Goal: Task Accomplishment & Management: Manage account settings

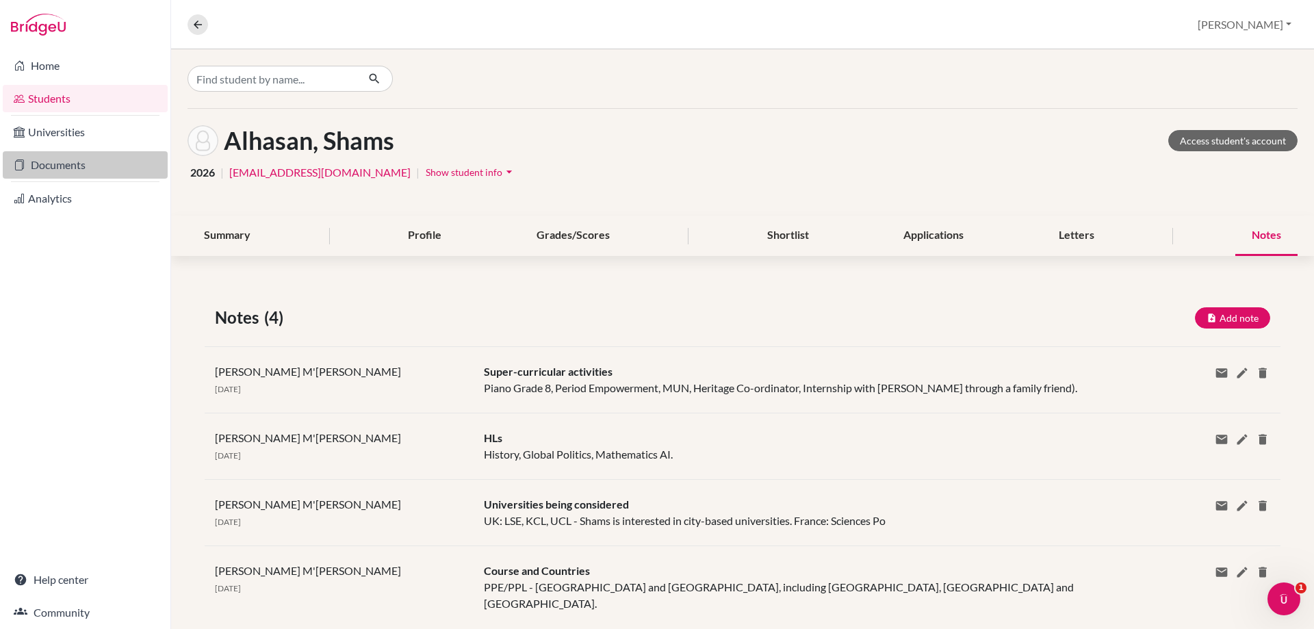
click at [40, 155] on link "Documents" at bounding box center [85, 164] width 165 height 27
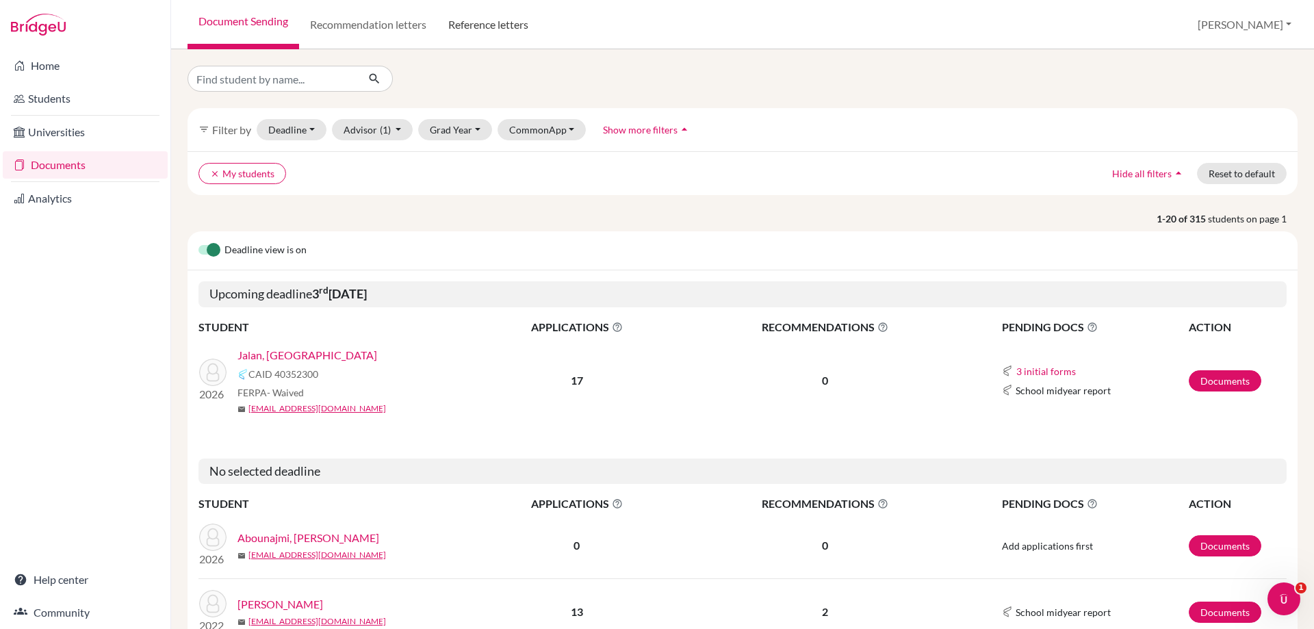
click at [480, 24] on link "Reference letters" at bounding box center [488, 24] width 102 height 49
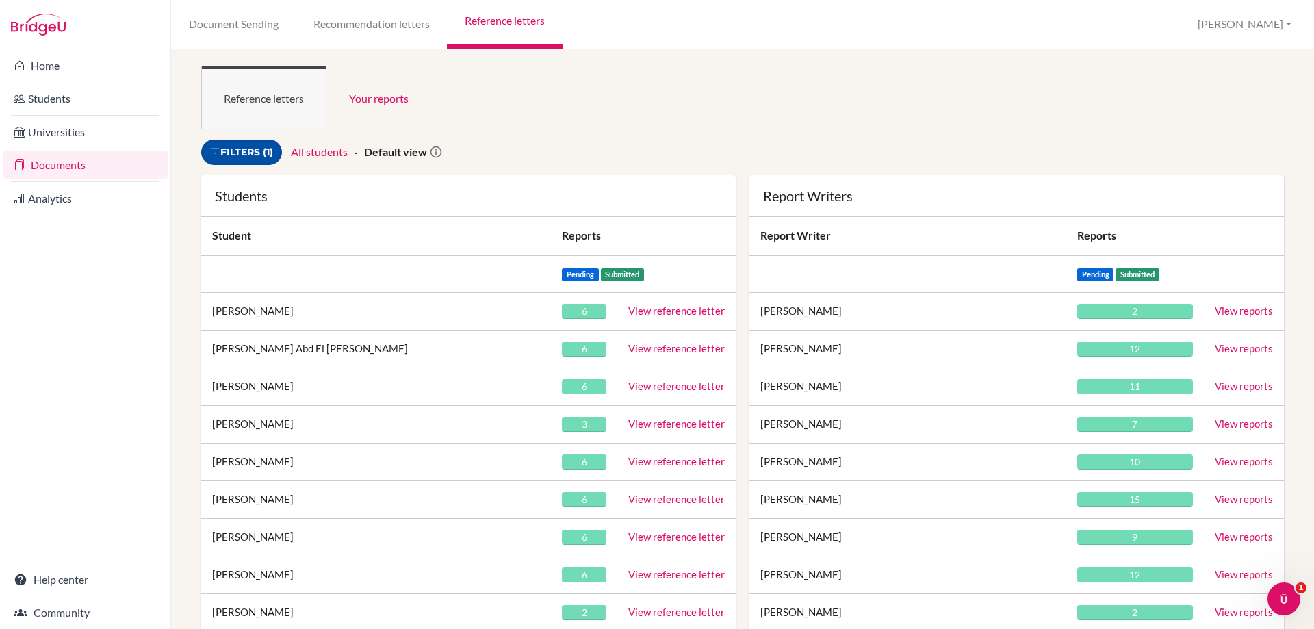
click at [250, 156] on link "Filters (1)" at bounding box center [241, 152] width 81 height 25
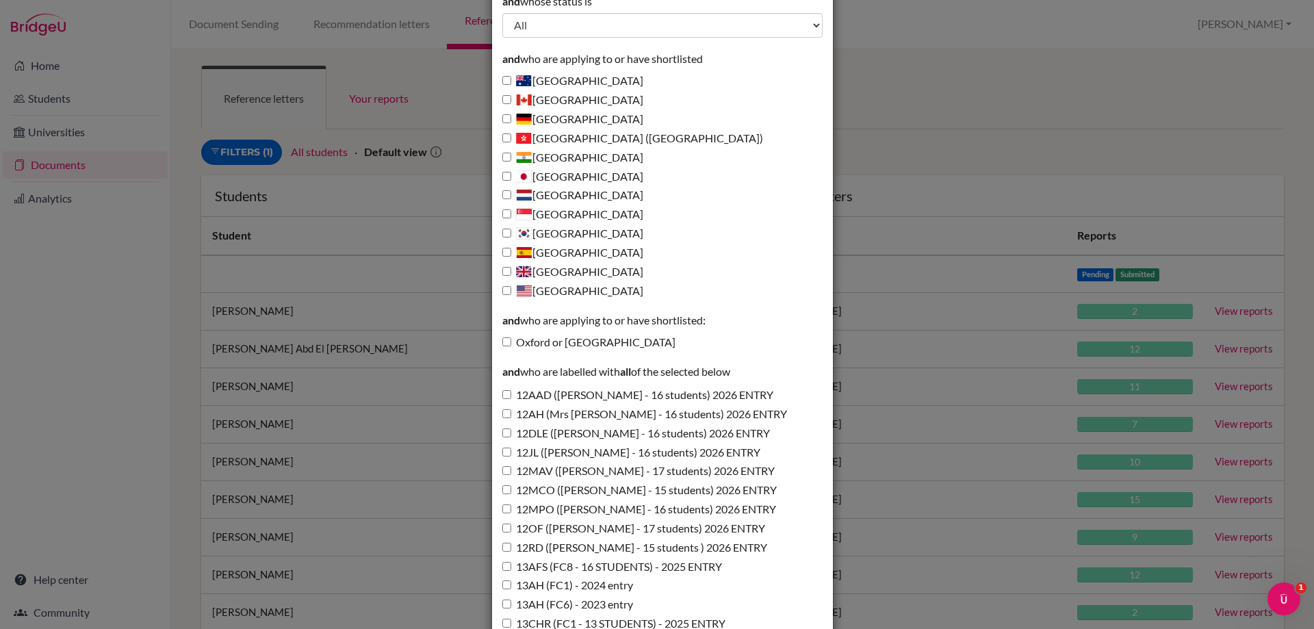
scroll to position [205, 0]
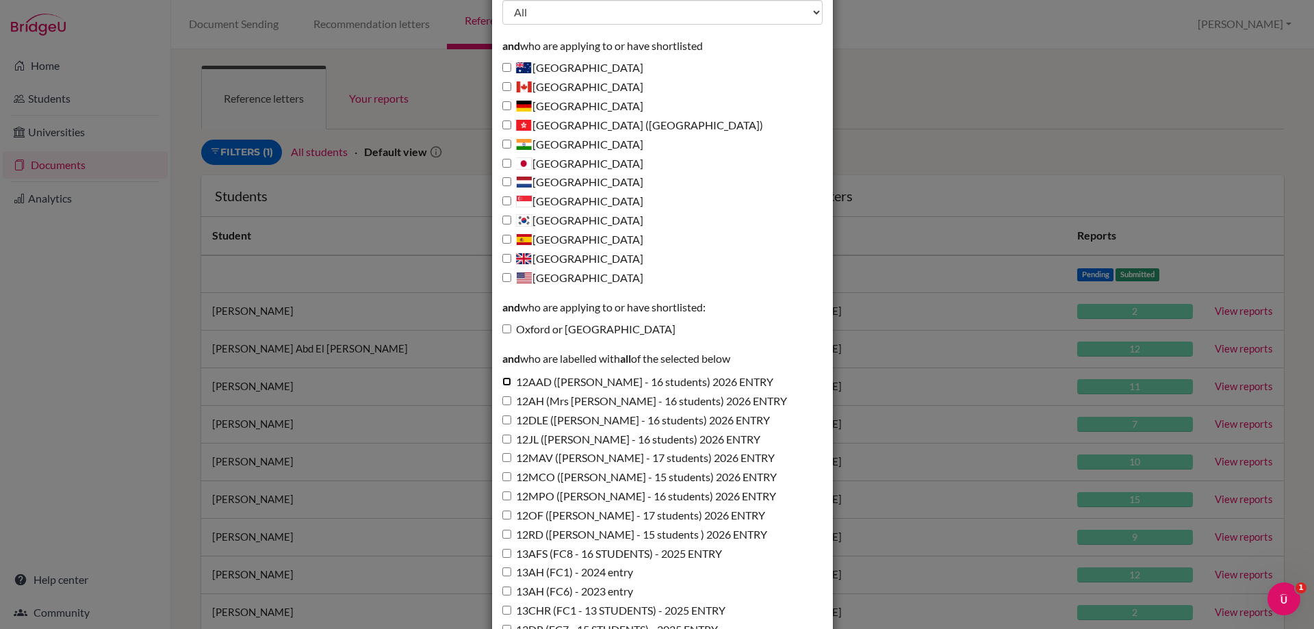
click at [504, 383] on input "12AAD (Miss Addis - 16 students) 2026 ENTRY" at bounding box center [506, 381] width 9 height 9
checkbox input "true"
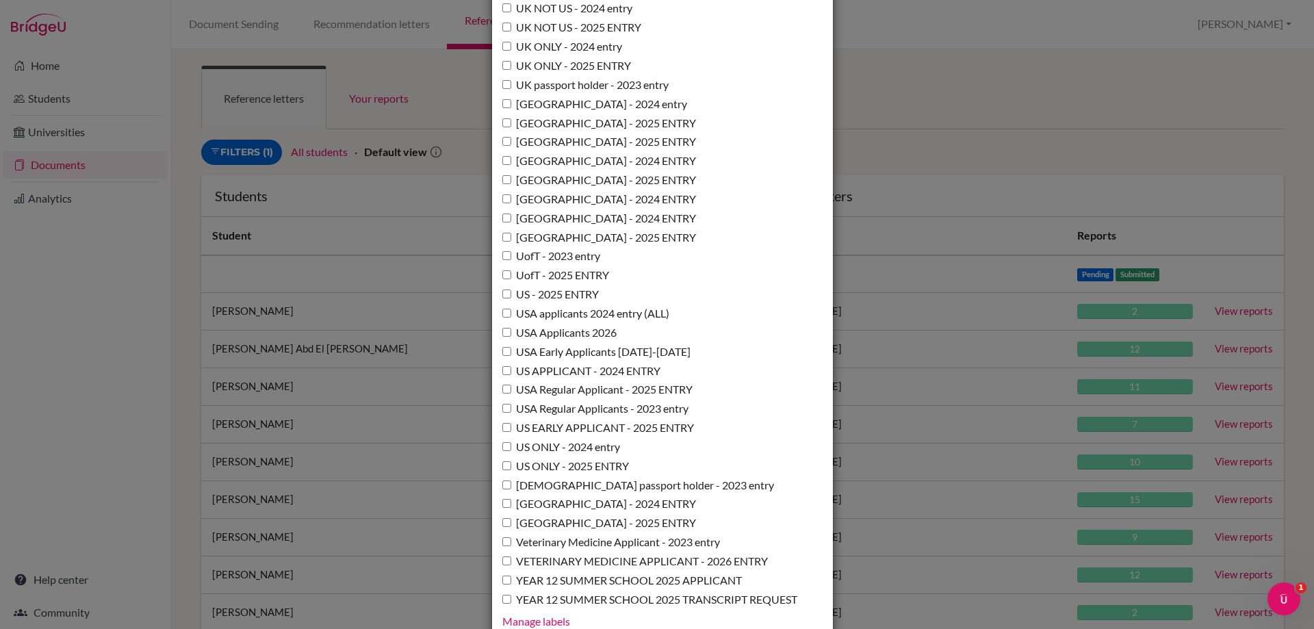
scroll to position [9934, 0]
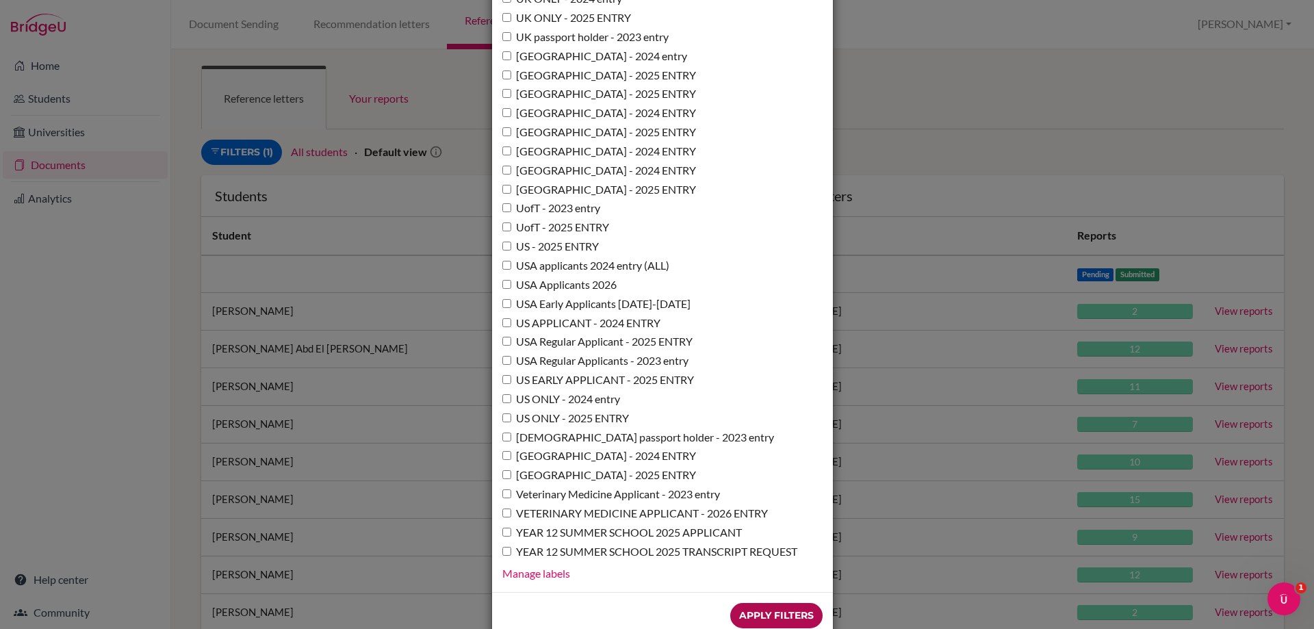
click at [741, 603] on input "Apply Filters" at bounding box center [776, 615] width 92 height 25
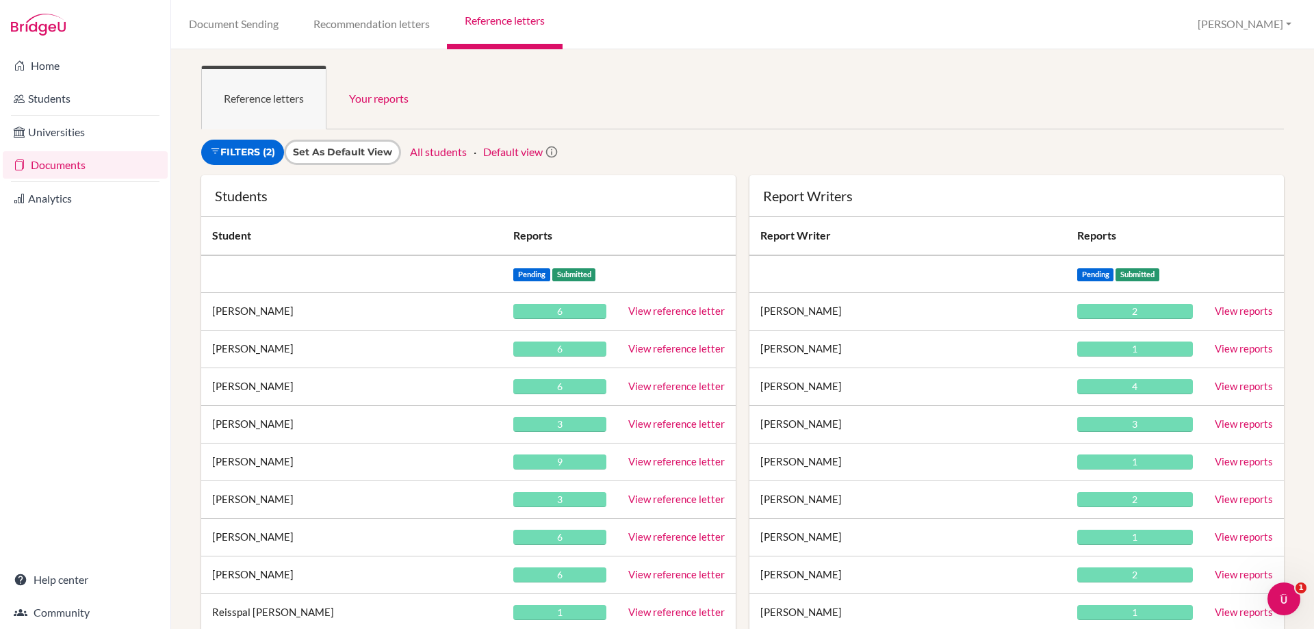
click at [437, 151] on link "All students" at bounding box center [438, 151] width 57 height 13
click at [261, 147] on link "Filters (2)" at bounding box center [242, 152] width 83 height 25
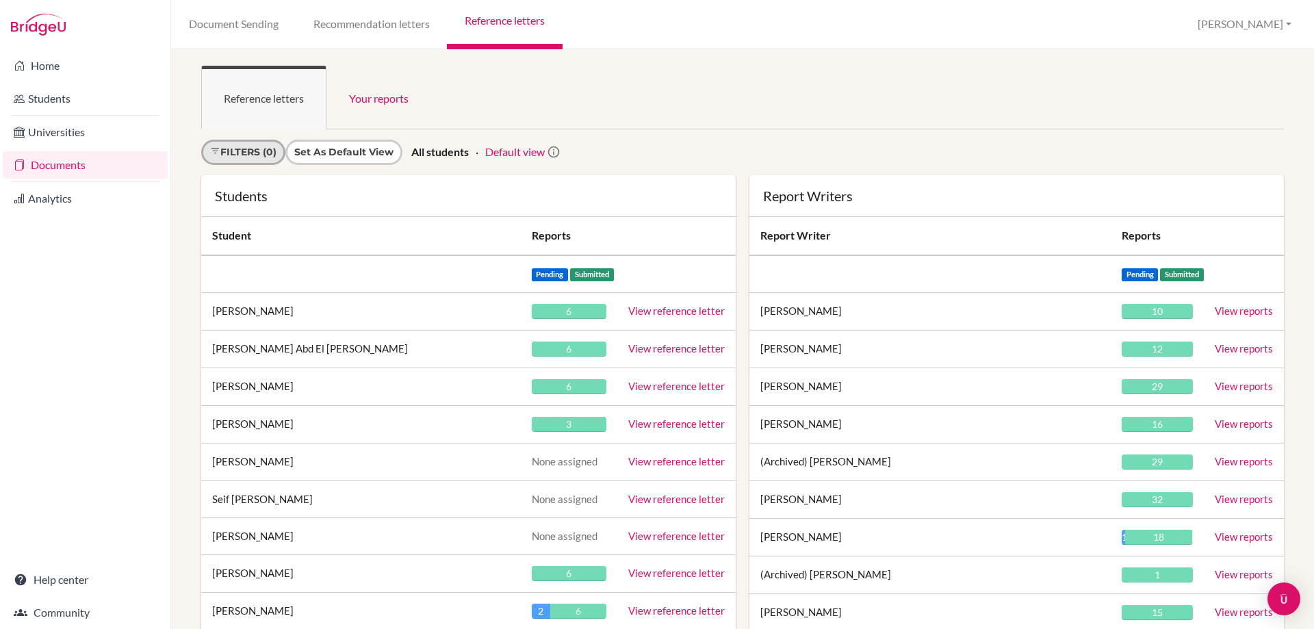
click at [222, 149] on link "Filters (0)" at bounding box center [243, 152] width 84 height 25
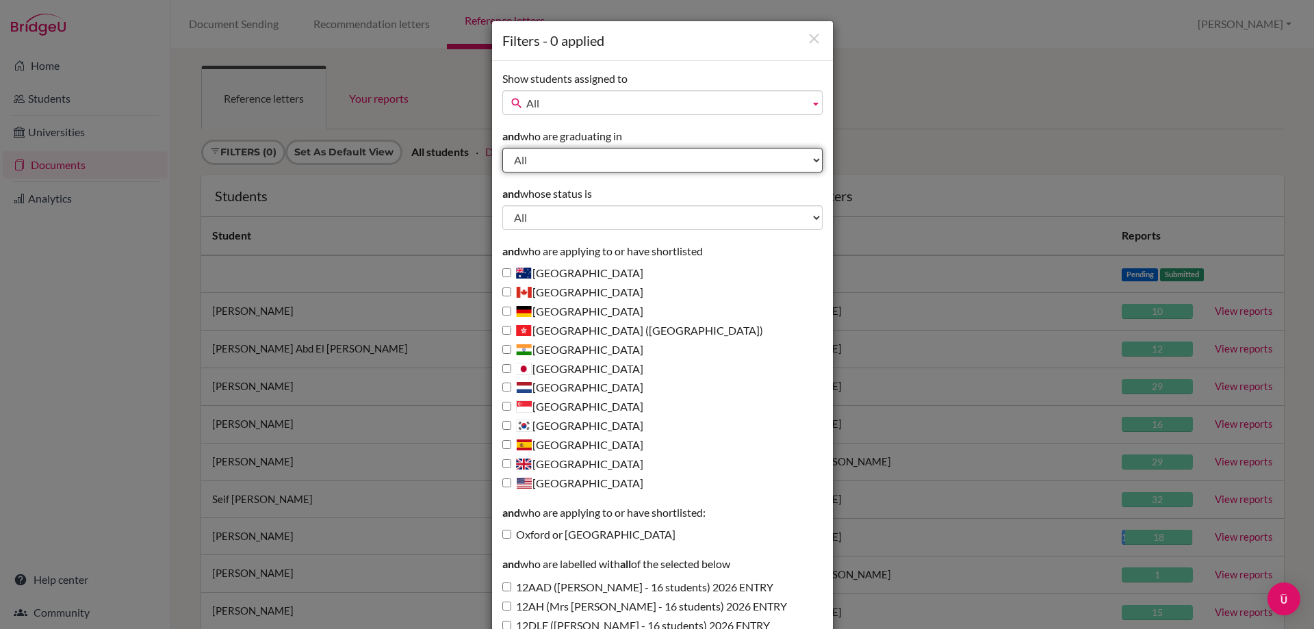
click at [515, 159] on select "All 2027 2026 2025 2024 2023 2022 2021 2020" at bounding box center [662, 160] width 320 height 25
select select "2026"
click at [502, 148] on select "All 2027 2026 2025 2024 2023 2022 2021 2020" at bounding box center [662, 160] width 320 height 25
click at [541, 109] on span "All" at bounding box center [665, 103] width 278 height 25
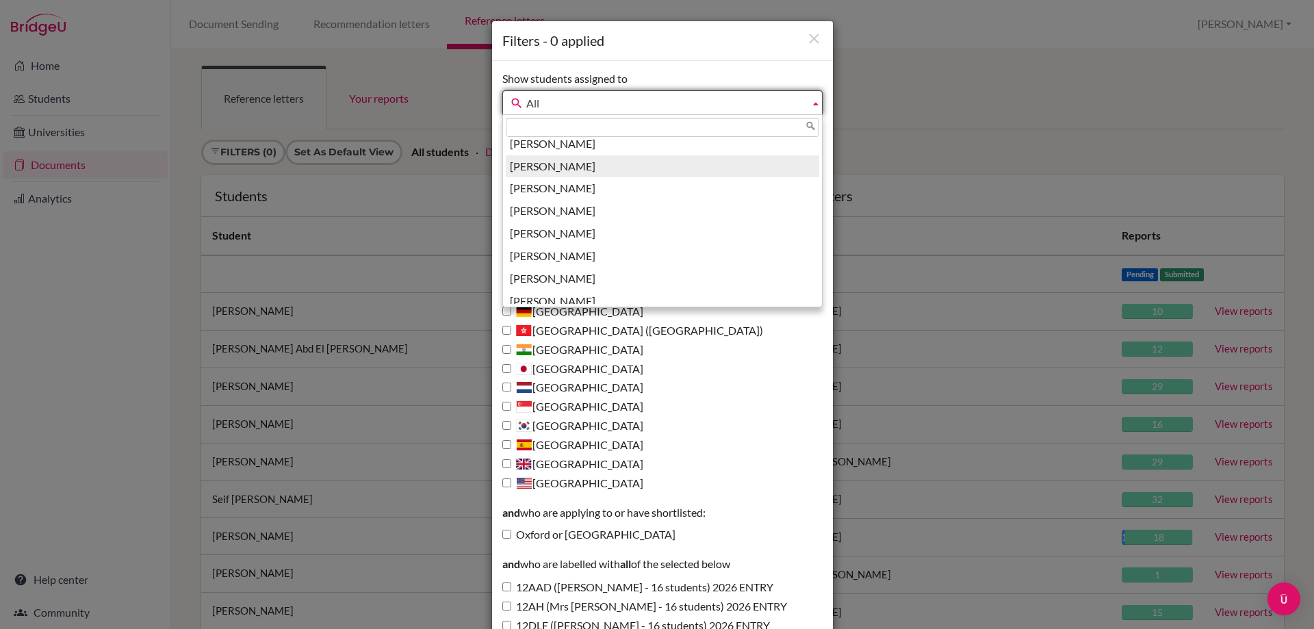
scroll to position [605, 0]
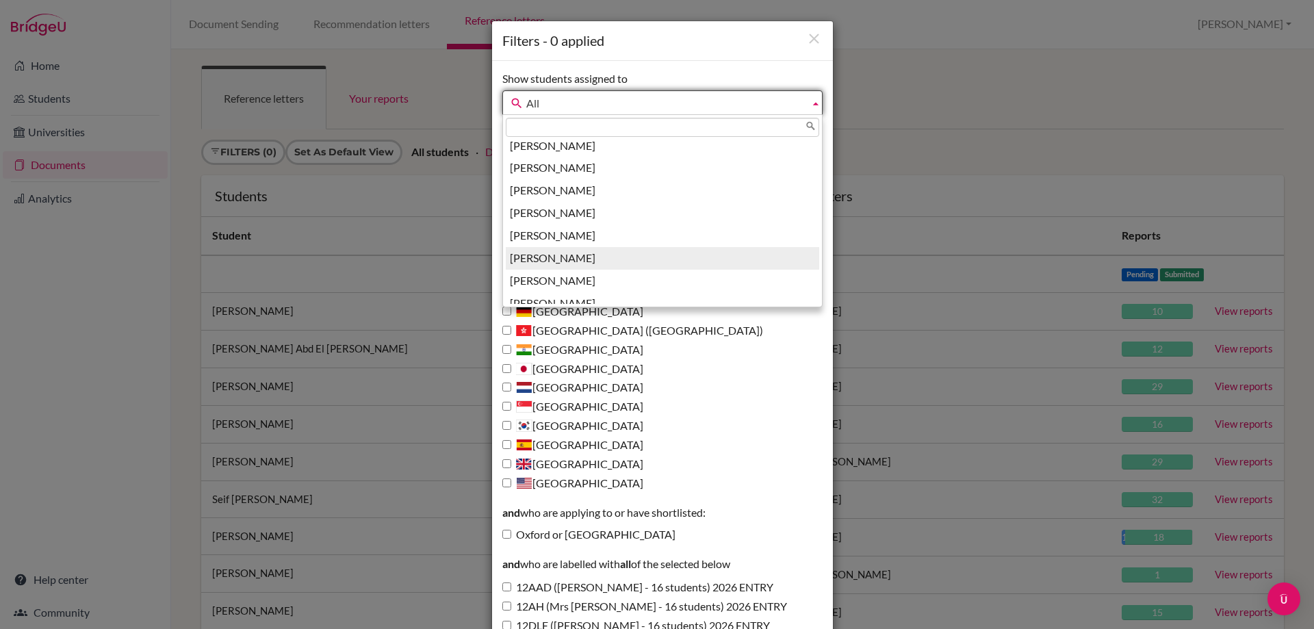
click at [535, 247] on li "M'Cartney, Michelle" at bounding box center [662, 258] width 313 height 23
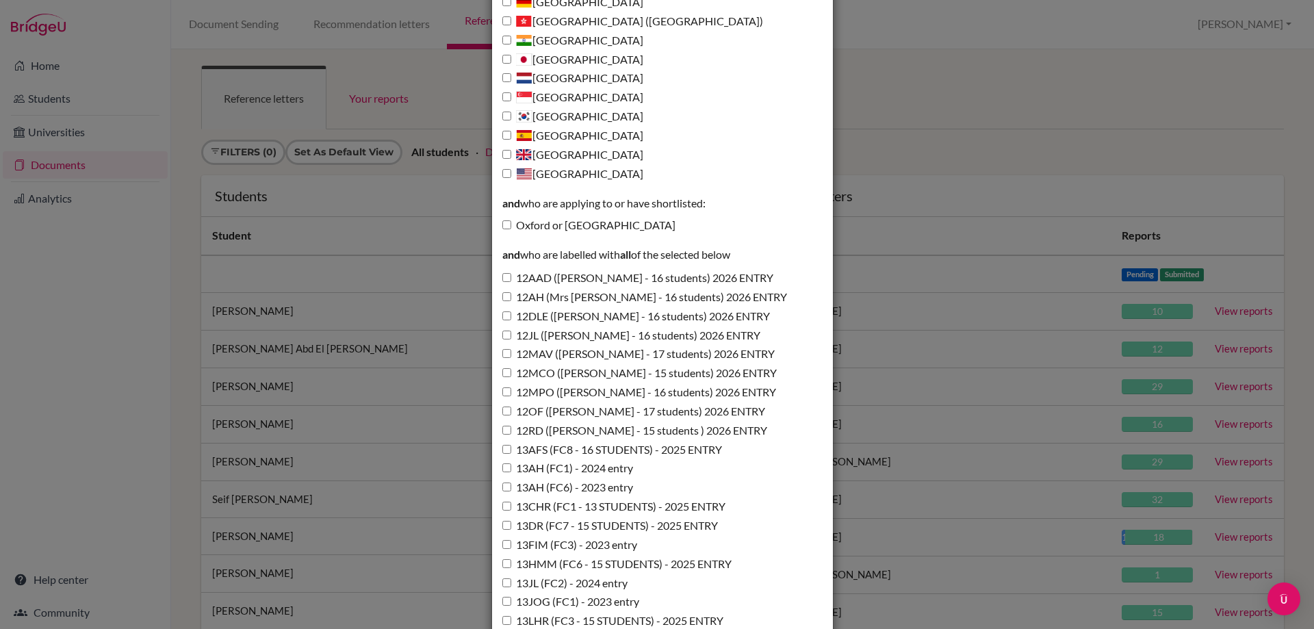
scroll to position [342, 0]
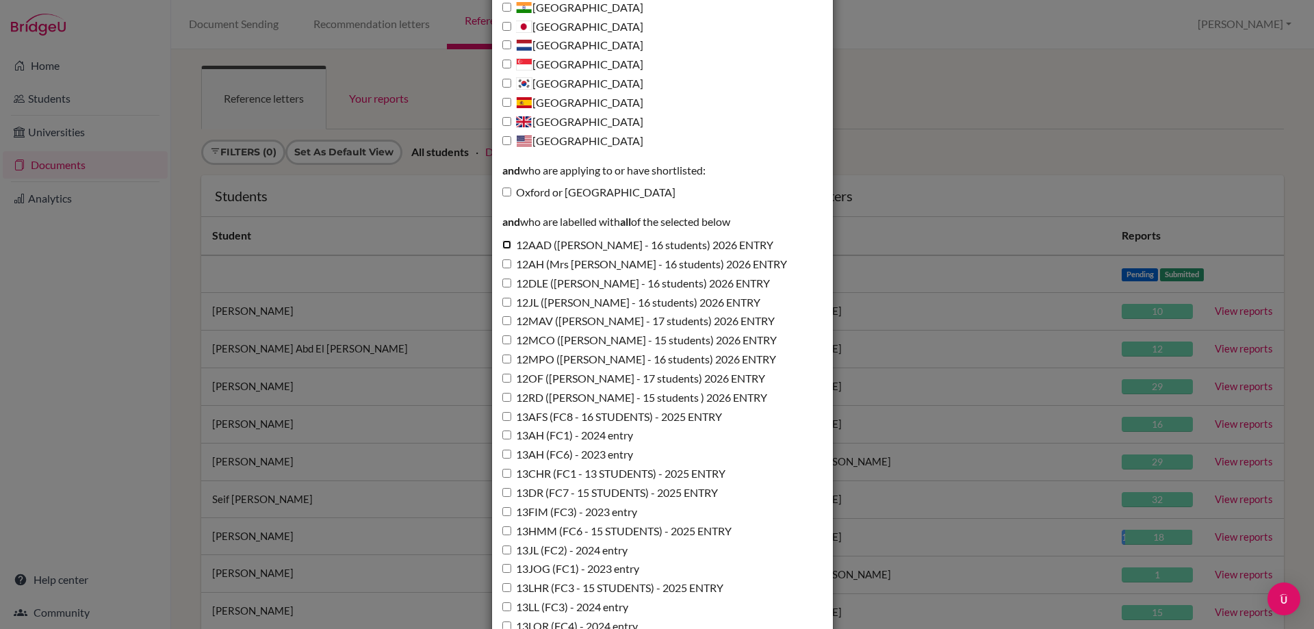
click at [504, 246] on input "12AAD (Miss Addis - 16 students) 2026 ENTRY" at bounding box center [506, 244] width 9 height 9
checkbox input "true"
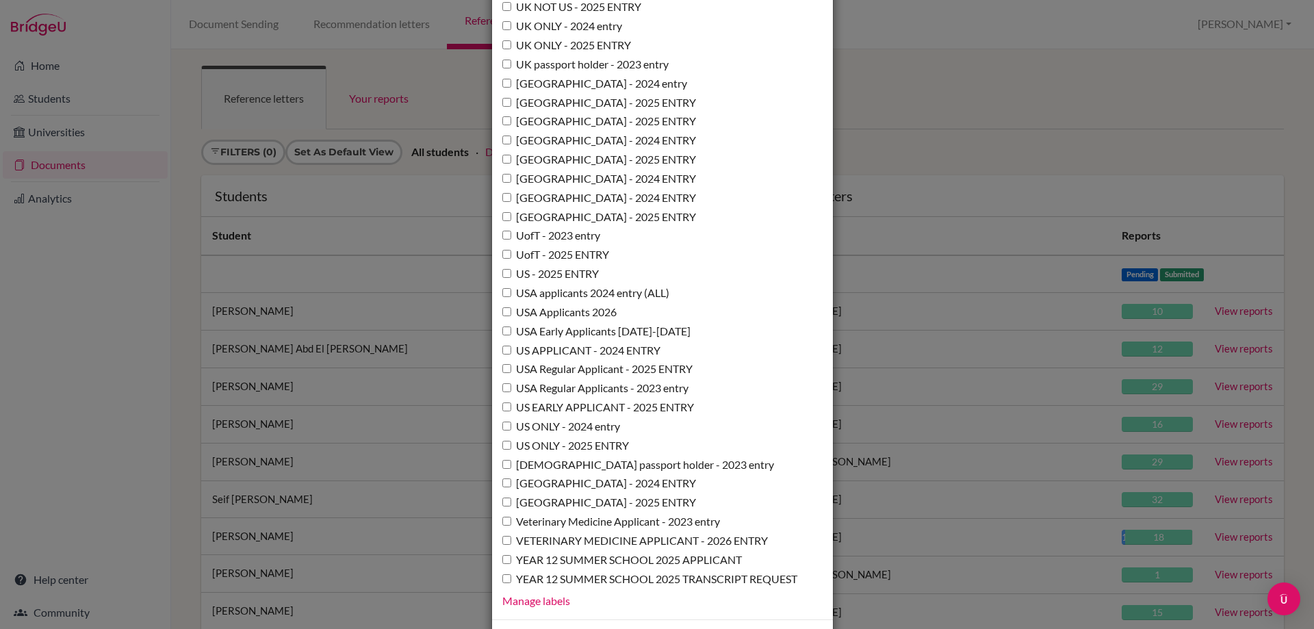
scroll to position [9934, 0]
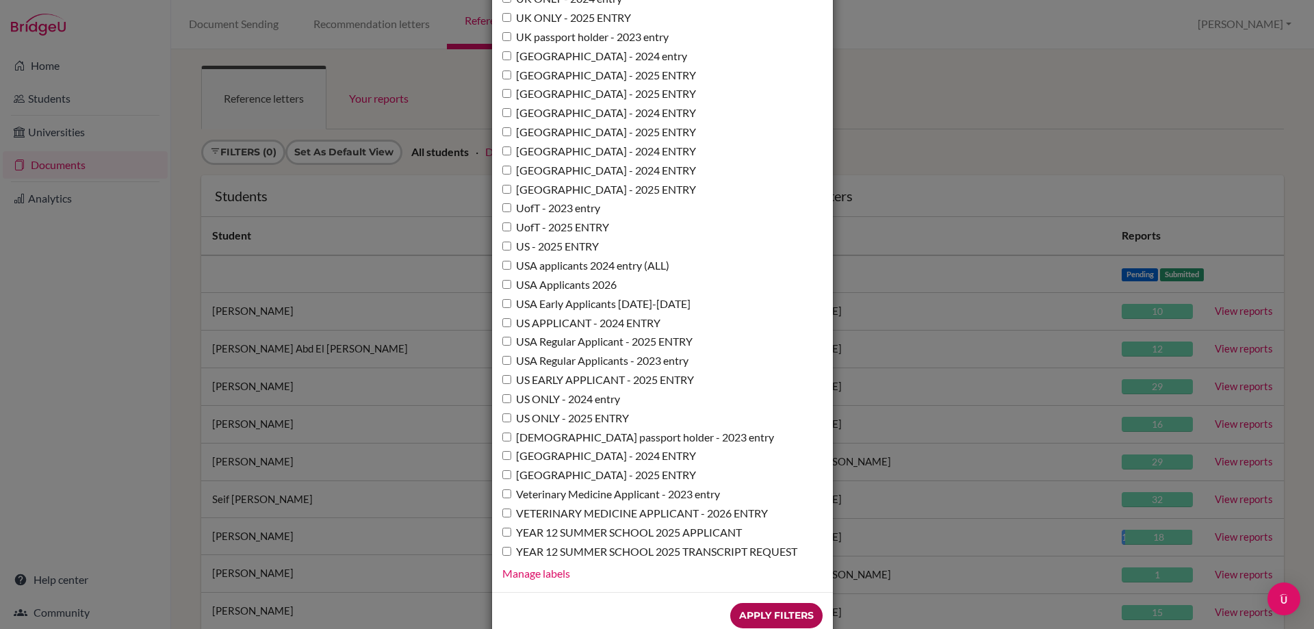
click at [782, 603] on input "Apply Filters" at bounding box center [776, 615] width 92 height 25
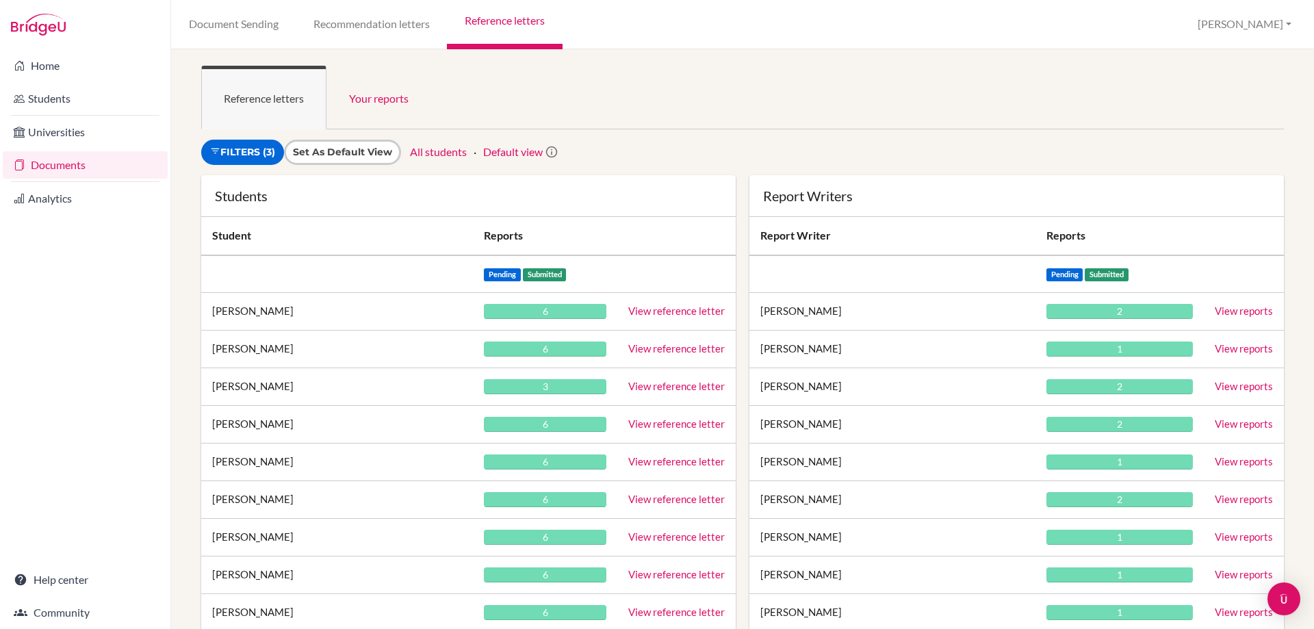
click at [697, 309] on link "View reference letter" at bounding box center [676, 311] width 97 height 12
click at [684, 350] on link "View reference letter" at bounding box center [676, 348] width 97 height 12
click at [640, 381] on link "View reference letter" at bounding box center [676, 386] width 97 height 12
click at [641, 424] on link "View reference letter" at bounding box center [676, 424] width 97 height 12
click at [649, 461] on link "View reference letter" at bounding box center [676, 461] width 97 height 12
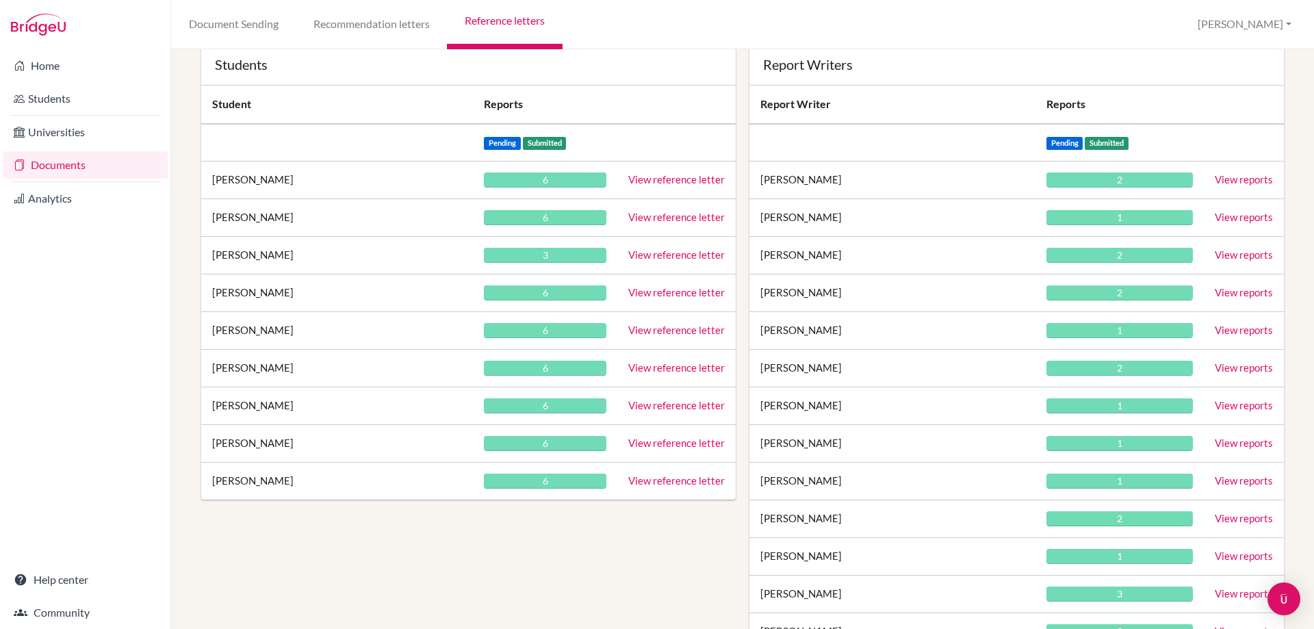
scroll to position [137, 0]
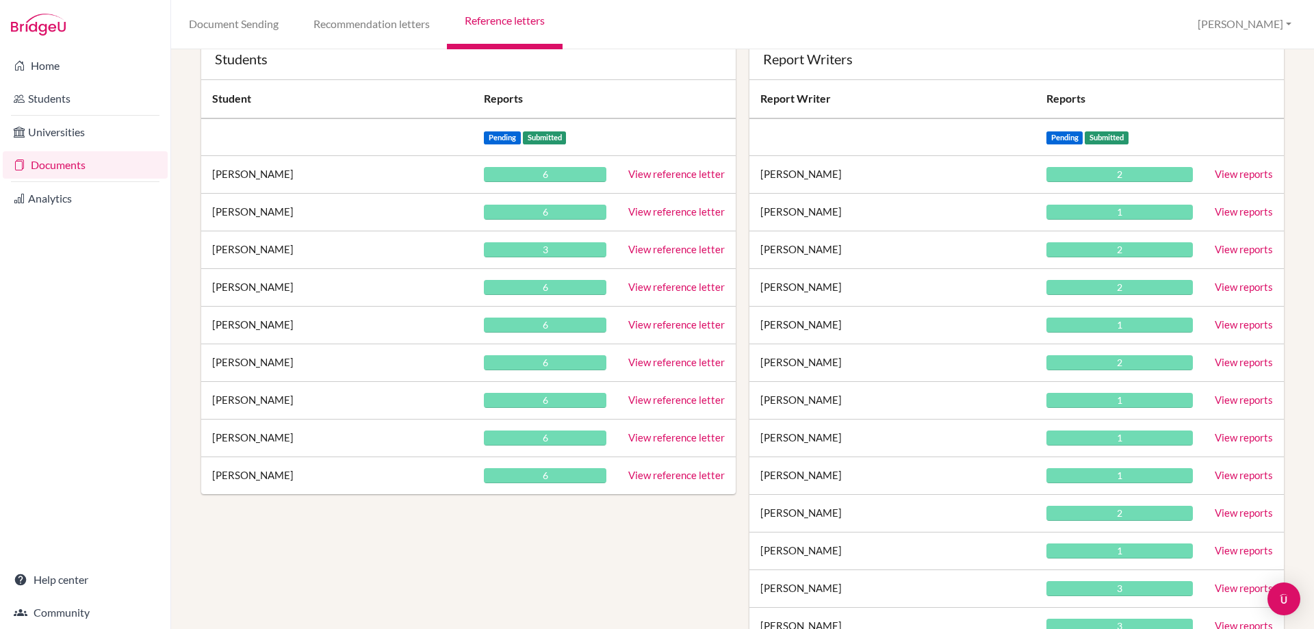
click at [636, 358] on link "View reference letter" at bounding box center [676, 362] width 97 height 12
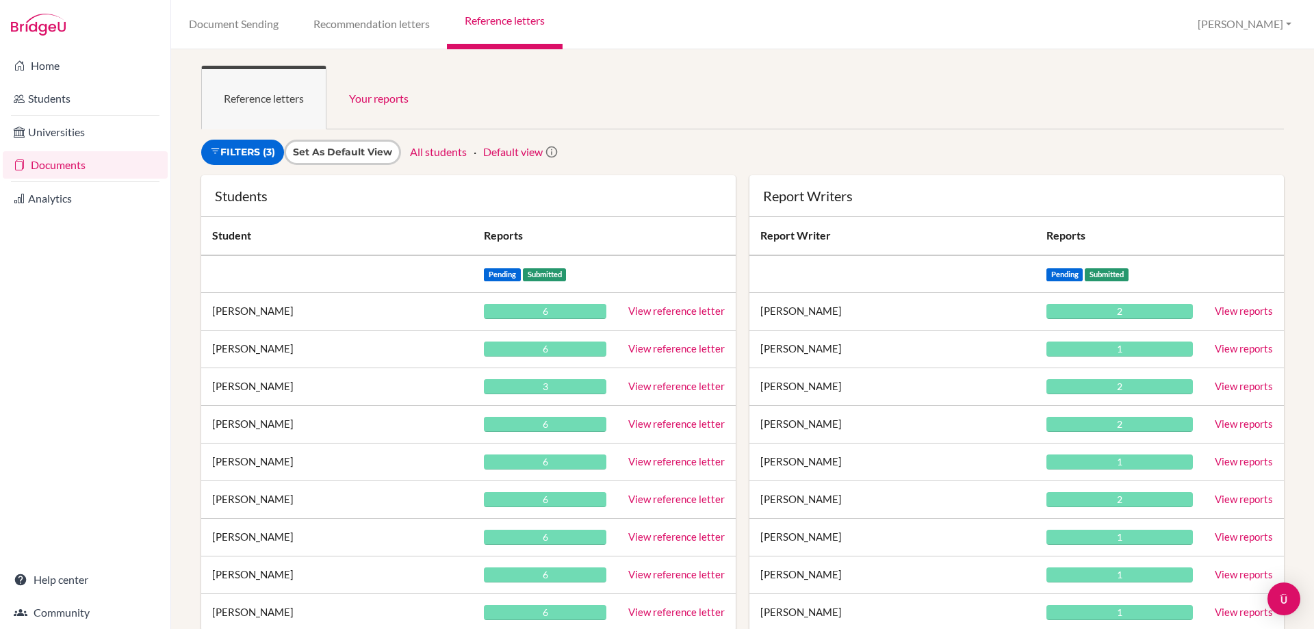
scroll to position [68, 0]
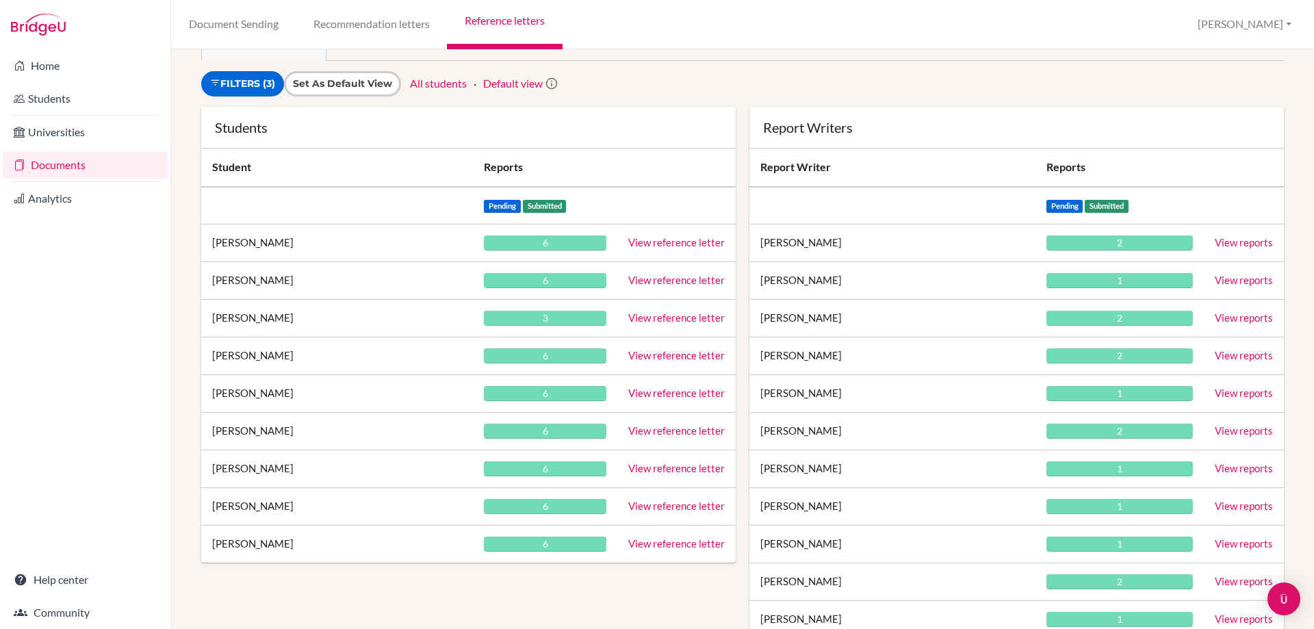
click at [650, 467] on link "View reference letter" at bounding box center [676, 468] width 97 height 12
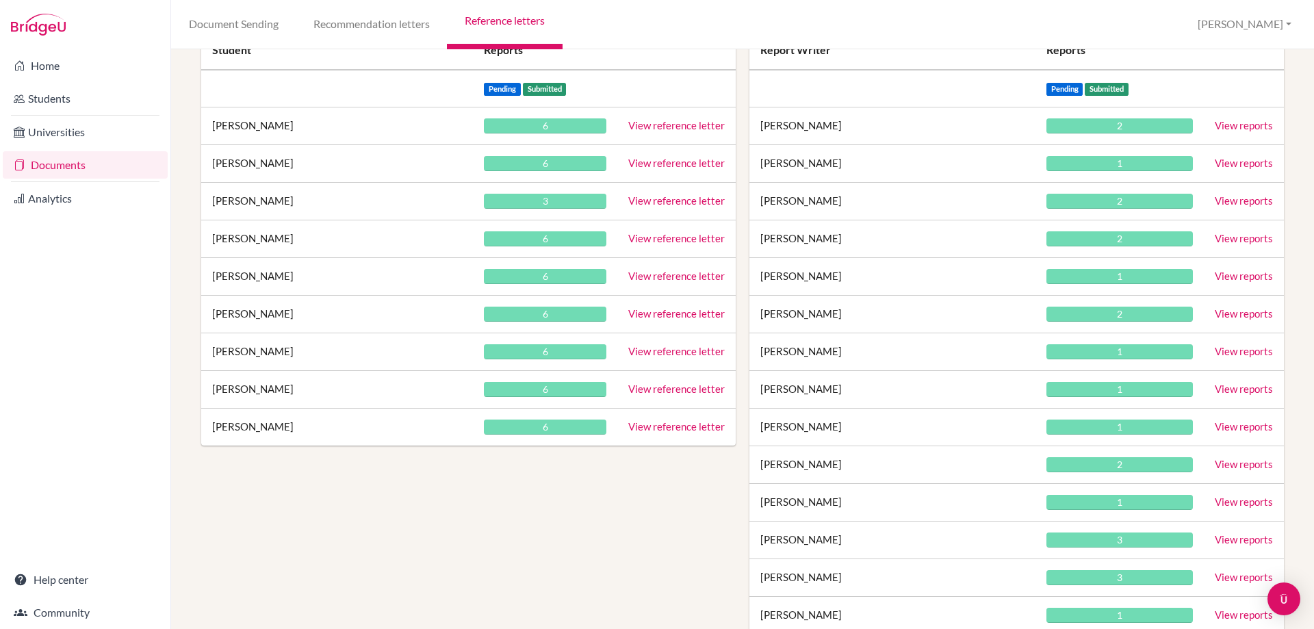
scroll to position [205, 0]
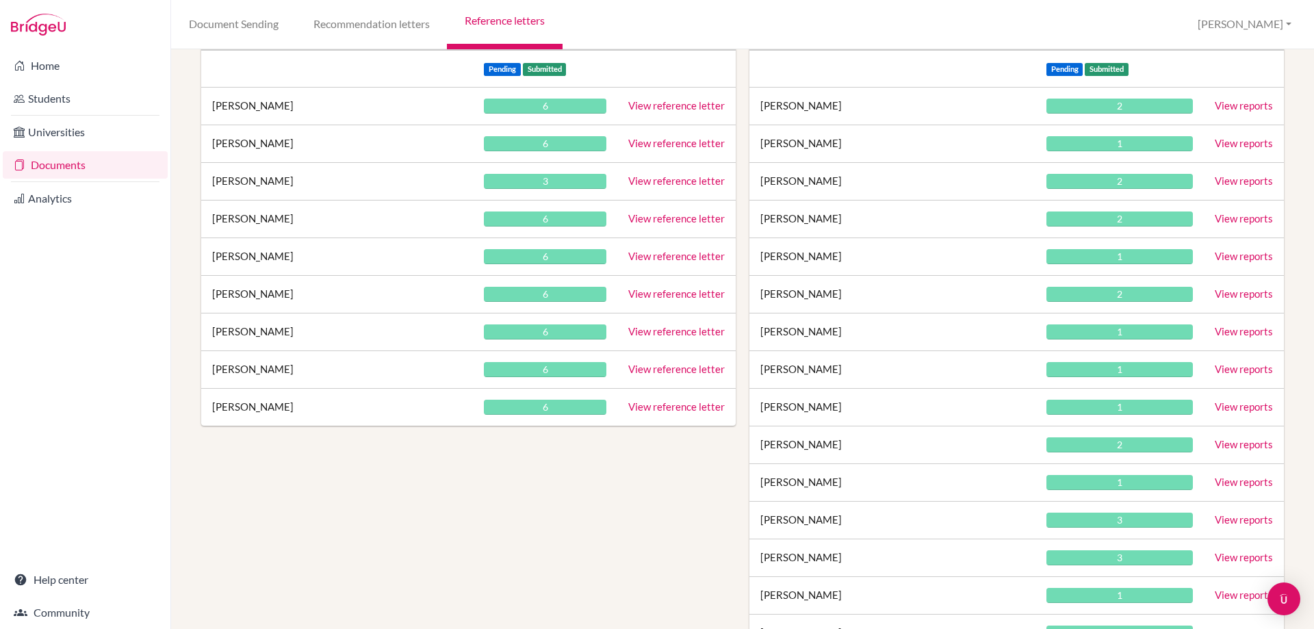
click at [646, 368] on link "View reference letter" at bounding box center [676, 369] width 97 height 12
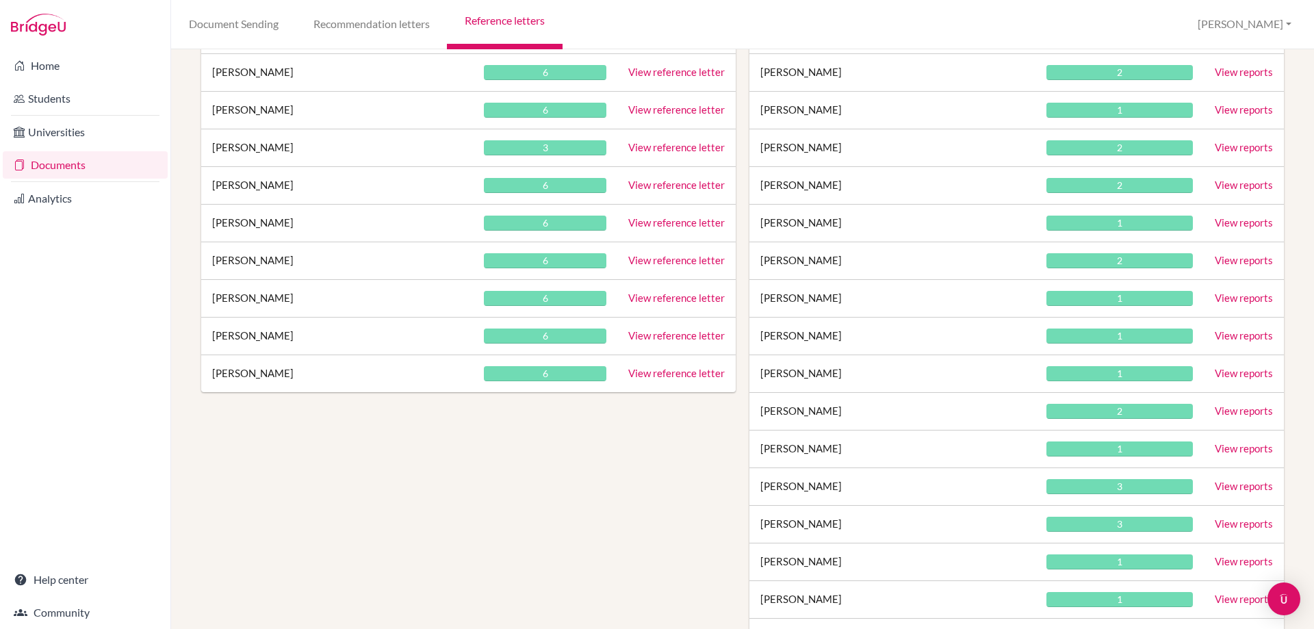
scroll to position [342, 0]
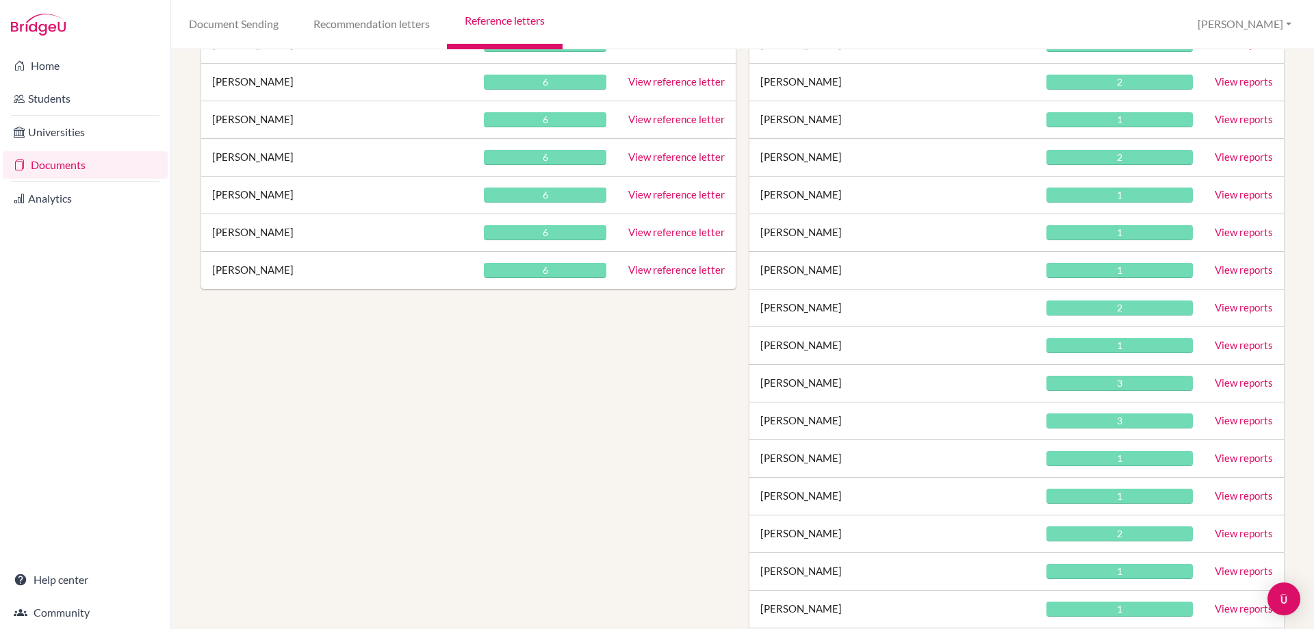
click at [641, 266] on link "View reference letter" at bounding box center [676, 270] width 97 height 12
